Goal: Find specific page/section

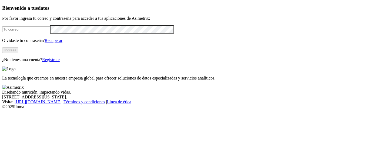
type input "[EMAIL_ADDRESS][PERSON_NAME][DOMAIN_NAME]"
click at [18, 53] on button "Ingresa" at bounding box center [10, 50] width 16 height 6
